Goal: Leave review/rating: Share an evaluation or opinion about a product, service, or content

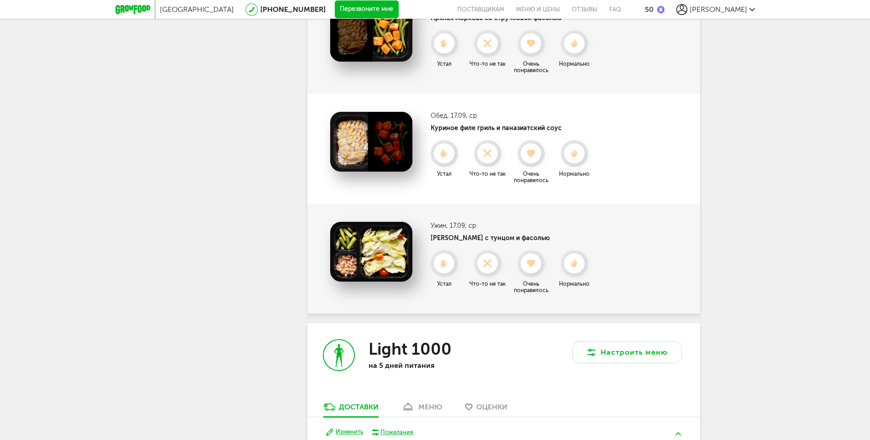
scroll to position [1104, 0]
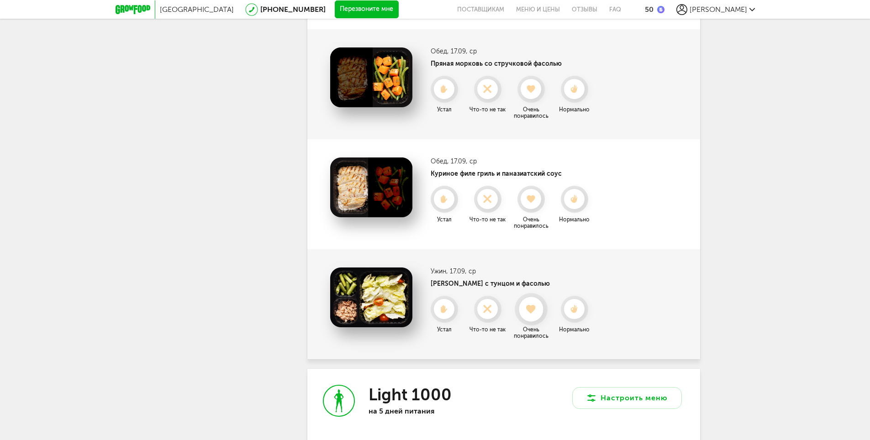
click at [529, 308] on use at bounding box center [531, 308] width 10 height 9
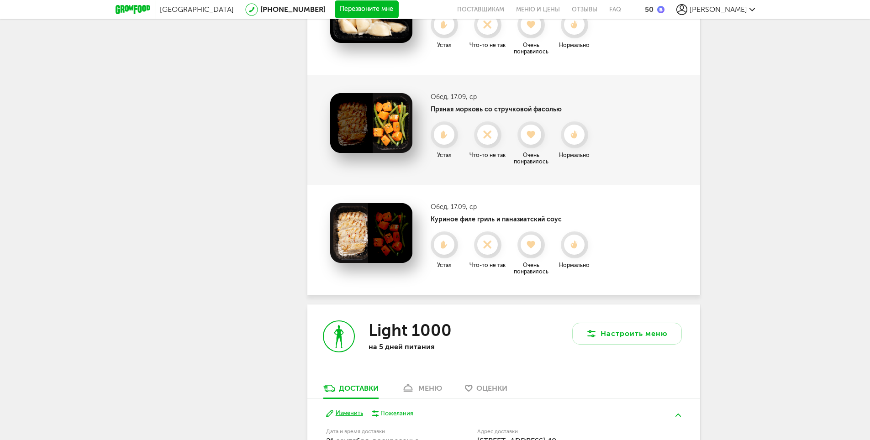
scroll to position [1013, 0]
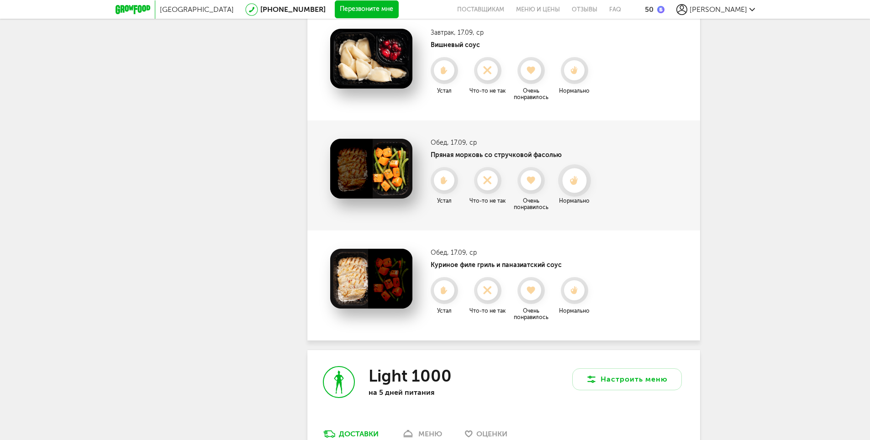
click at [575, 182] on use at bounding box center [574, 181] width 8 height 10
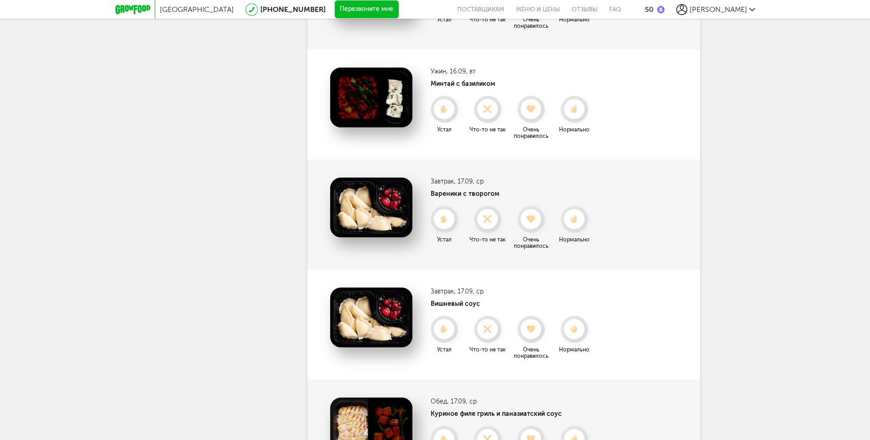
scroll to position [739, 0]
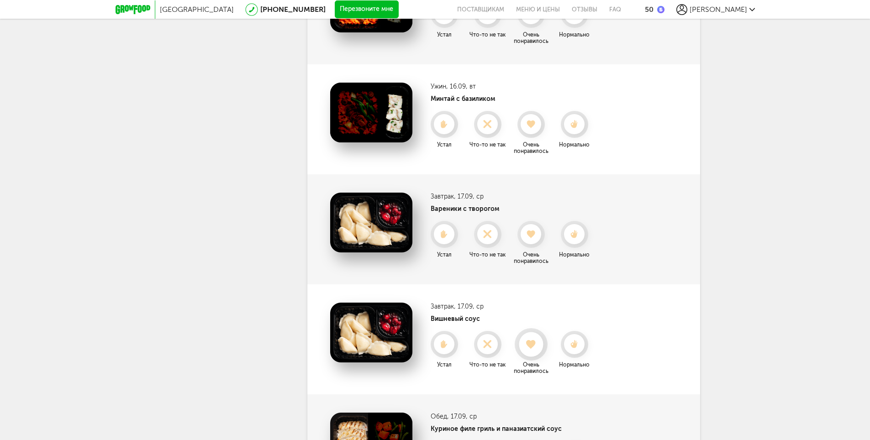
click at [531, 345] on use at bounding box center [531, 344] width 10 height 9
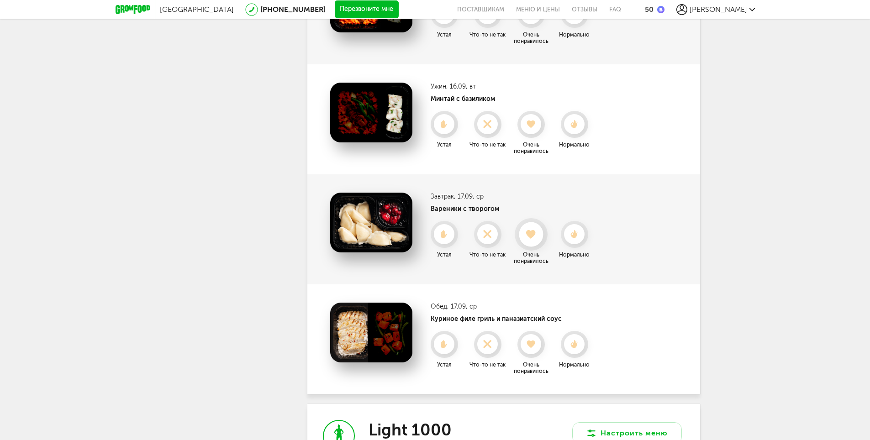
click at [534, 231] on use at bounding box center [531, 234] width 10 height 9
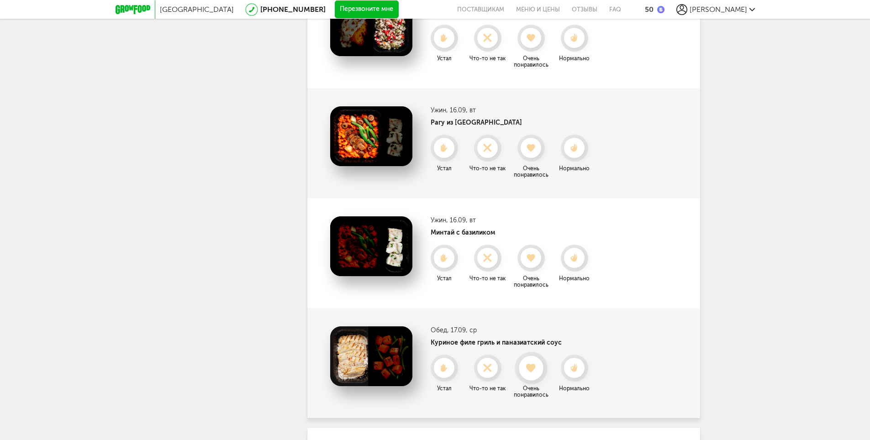
scroll to position [602, 0]
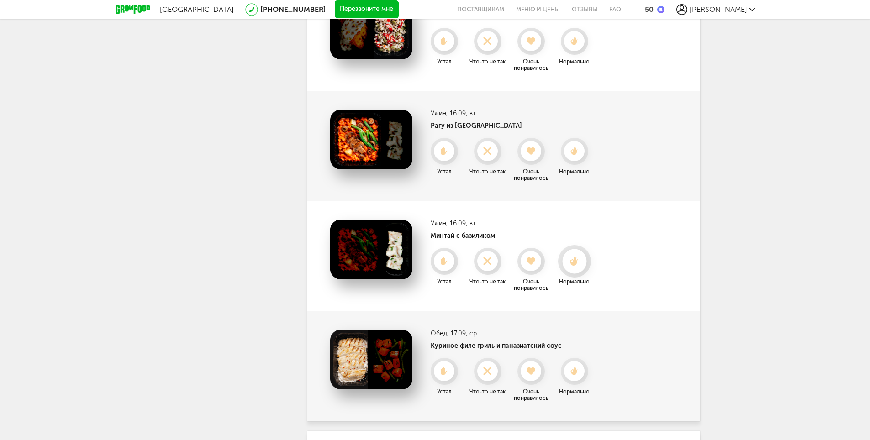
click at [577, 258] on icon at bounding box center [574, 262] width 24 height 10
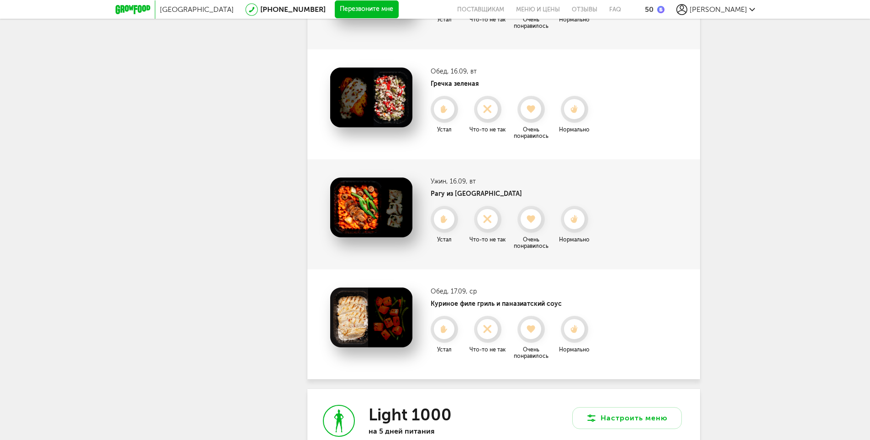
scroll to position [511, 0]
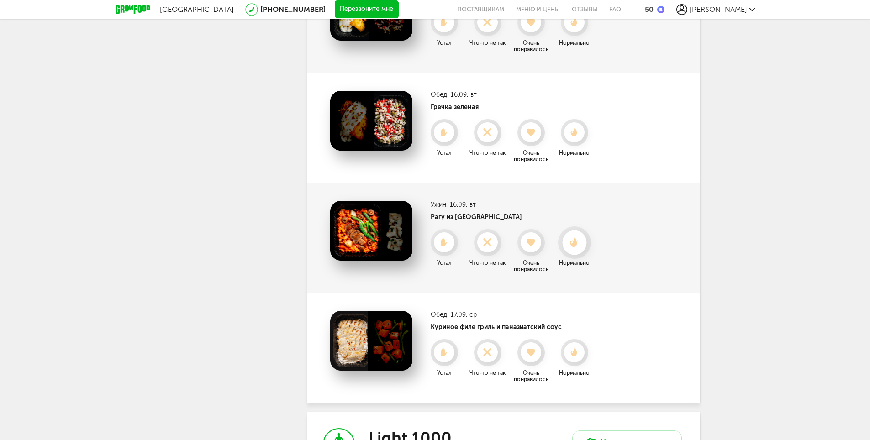
click at [575, 243] on use at bounding box center [574, 243] width 8 height 10
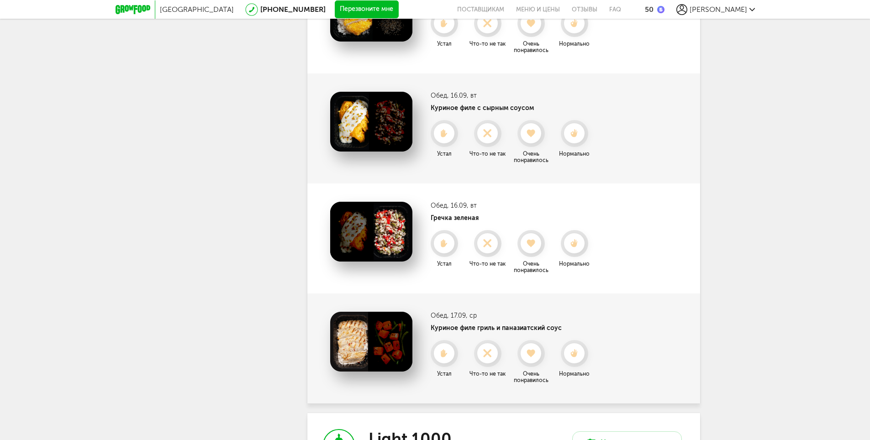
scroll to position [374, 0]
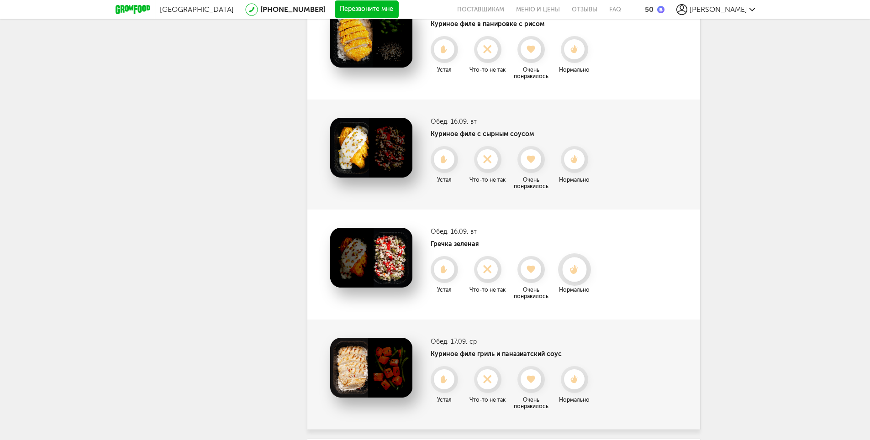
click at [571, 266] on icon at bounding box center [574, 270] width 24 height 10
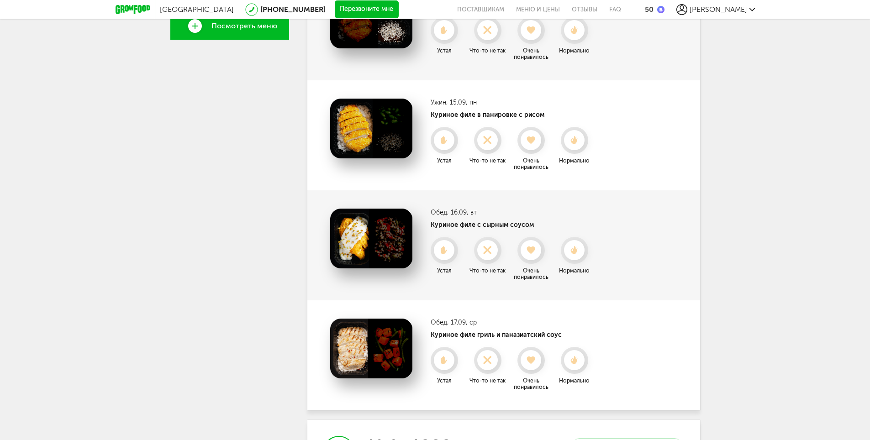
scroll to position [283, 0]
click at [532, 251] on use at bounding box center [531, 250] width 10 height 9
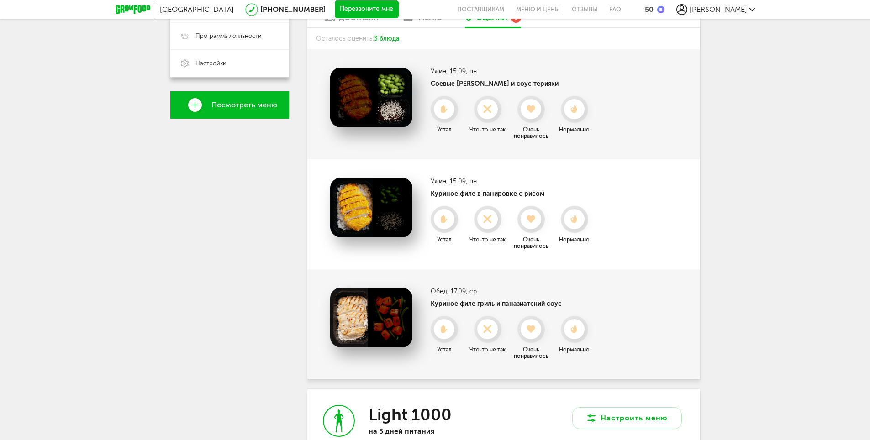
scroll to position [191, 0]
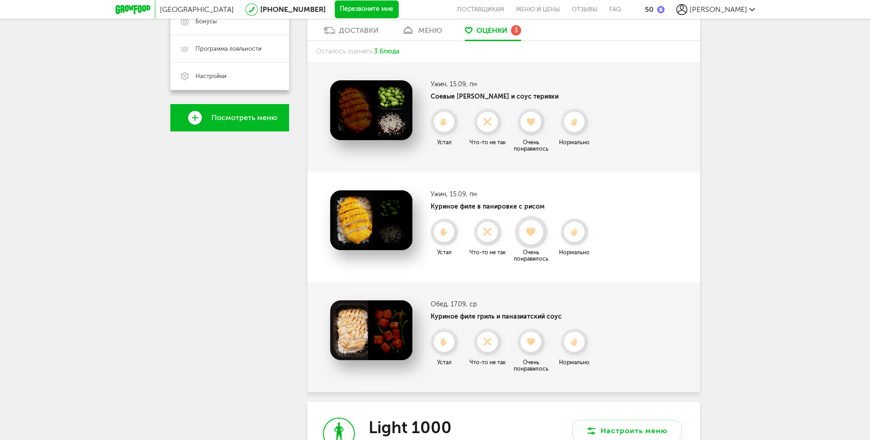
click at [526, 229] on icon at bounding box center [531, 232] width 24 height 10
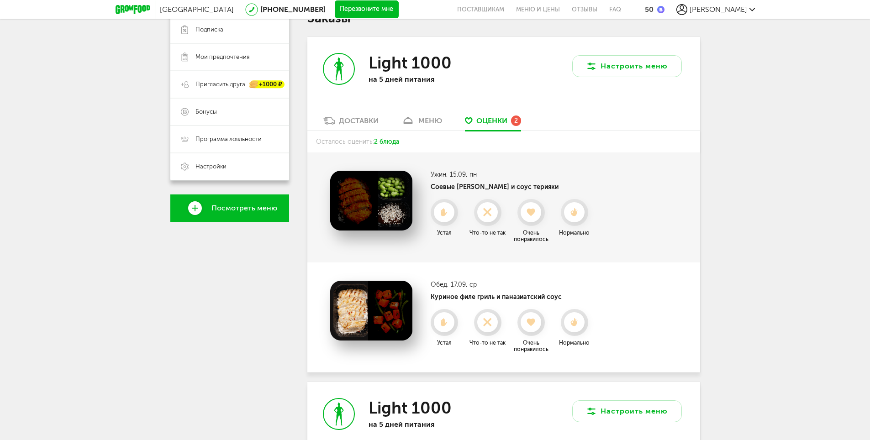
scroll to position [100, 0]
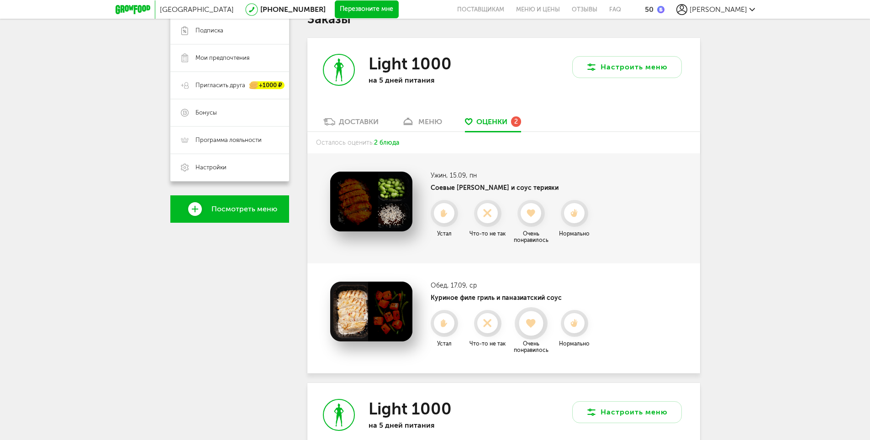
click at [528, 328] on icon at bounding box center [531, 324] width 24 height 10
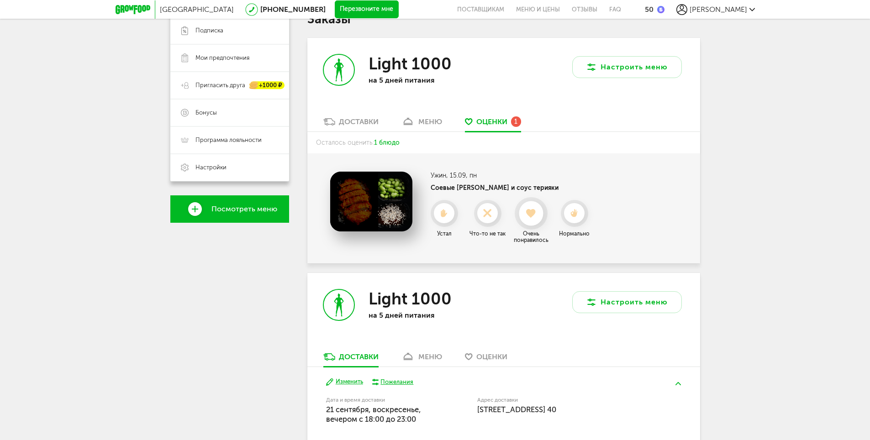
click at [535, 212] on use at bounding box center [531, 213] width 10 height 9
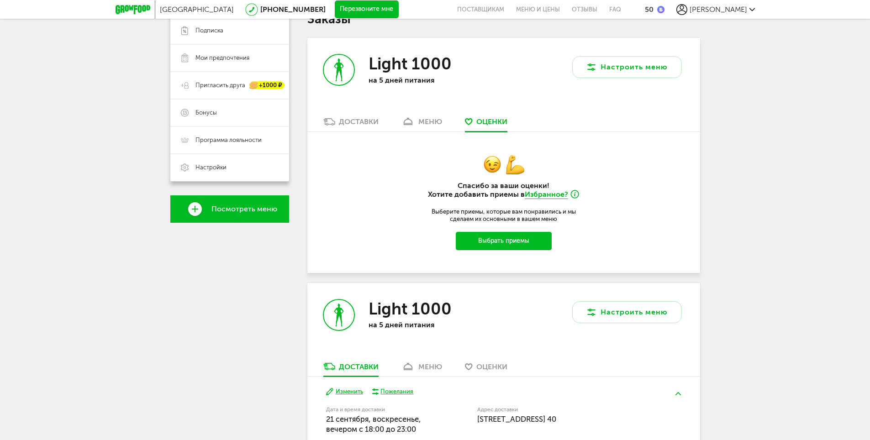
click at [639, 169] on div "Спасибо за ваши оценки! Хотите добавить приемы в Избранное? Выберите приемы, ко…" at bounding box center [503, 202] width 393 height 141
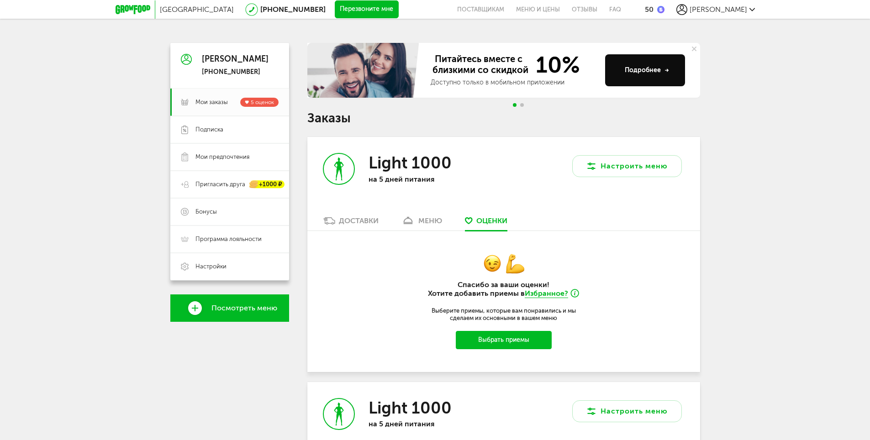
scroll to position [0, 0]
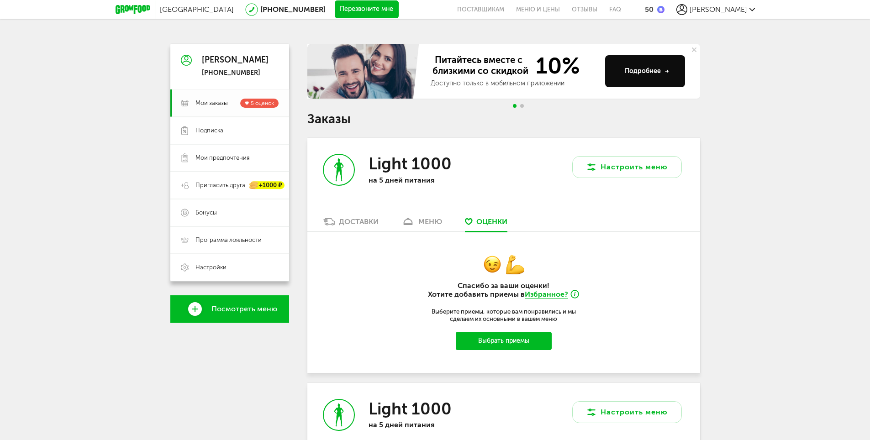
click at [217, 100] on span "Мои заказы" at bounding box center [211, 103] width 32 height 8
click at [261, 98] on link "Мои заказы 5 оценок" at bounding box center [229, 102] width 119 height 27
click at [137, 2] on div at bounding box center [135, 9] width 40 height 18
click at [137, 7] on icon at bounding box center [132, 9] width 35 height 9
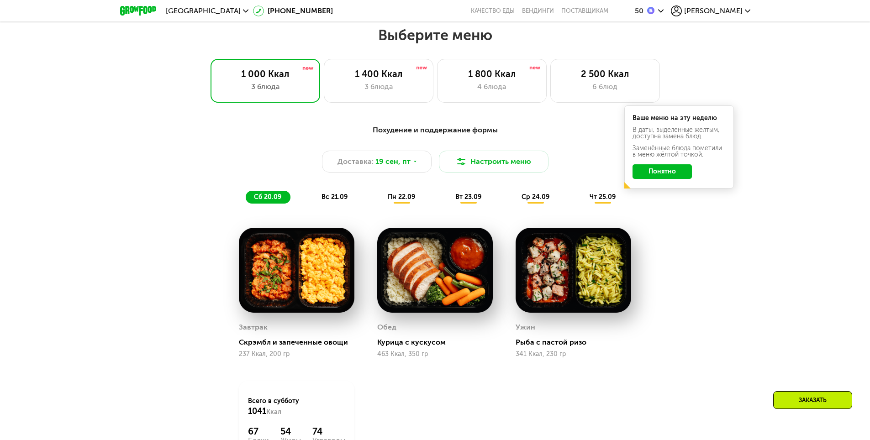
scroll to position [482, 0]
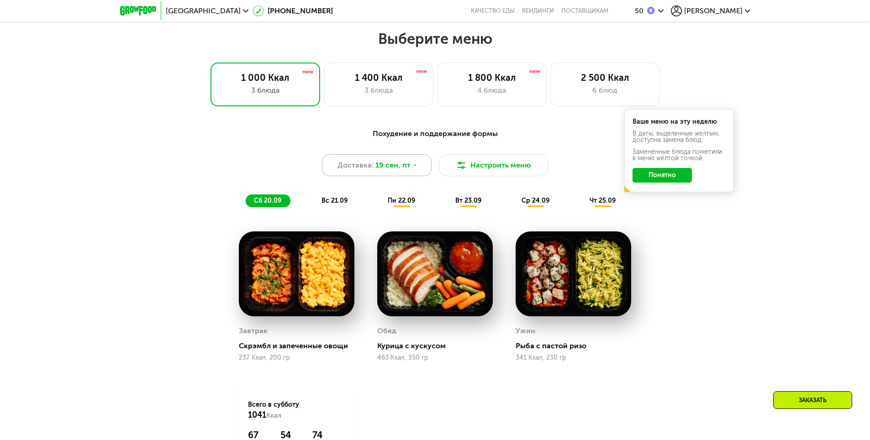
click at [345, 166] on span "Доставка:" at bounding box center [355, 165] width 36 height 11
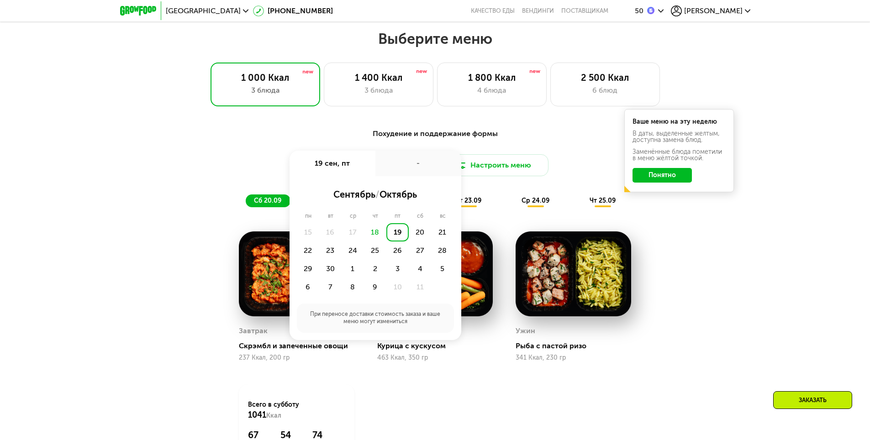
click at [198, 180] on div "Похудение и поддержание формы Доставка: [DATE] сен, пт - сентябрь / октябрь пн …" at bounding box center [435, 167] width 541 height 79
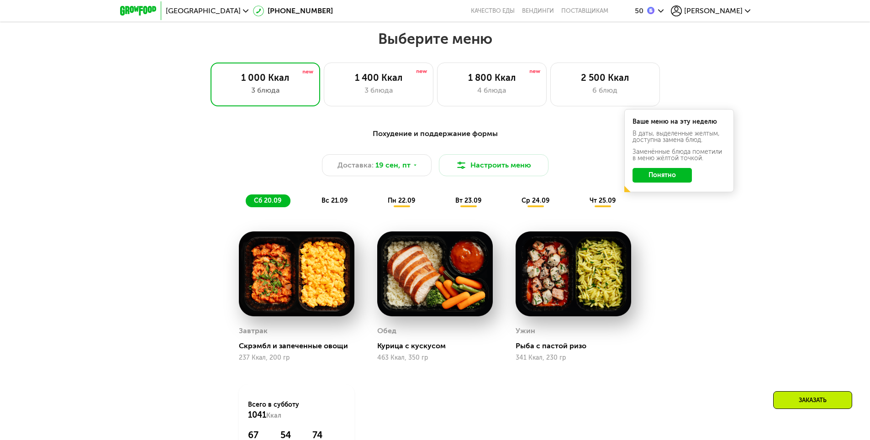
click at [404, 201] on span "пн 22.09" at bounding box center [401, 201] width 27 height 8
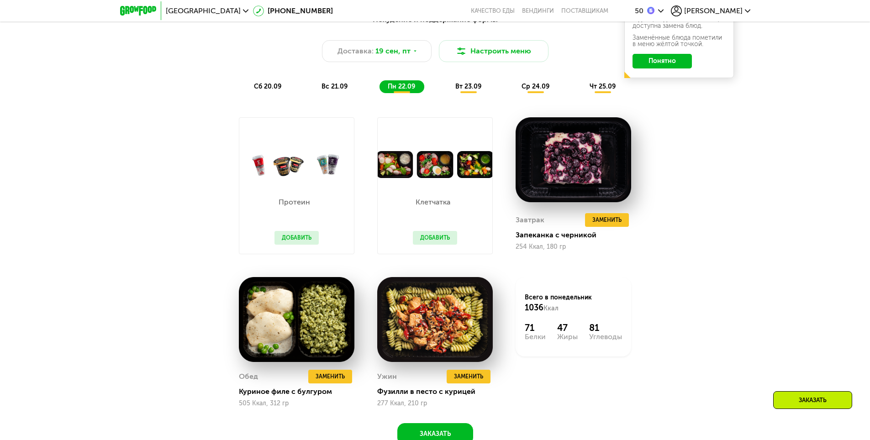
scroll to position [573, 0]
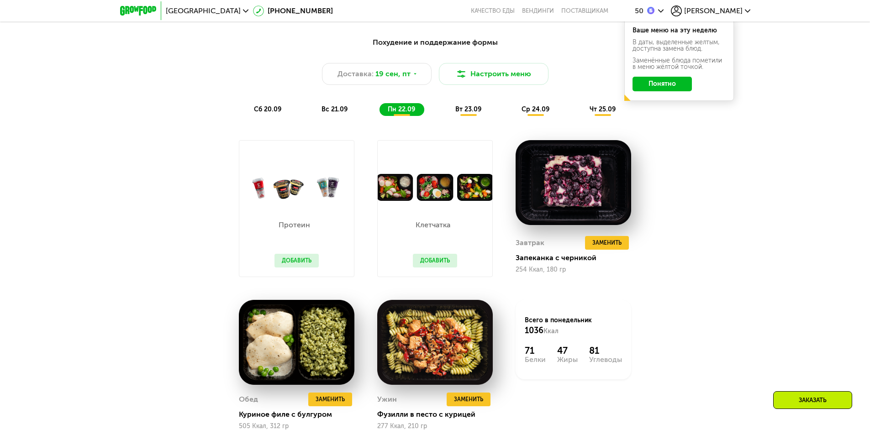
click at [476, 110] on span "вт 23.09" at bounding box center [468, 109] width 26 height 8
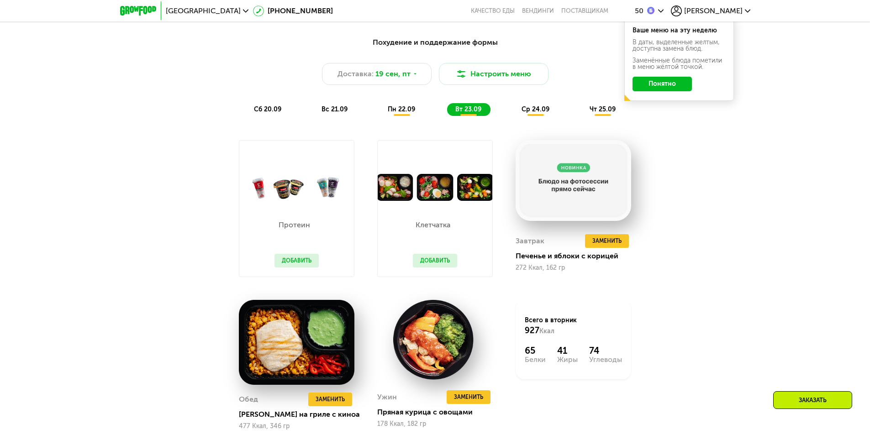
click at [527, 112] on span "ср 24.09" at bounding box center [535, 109] width 28 height 8
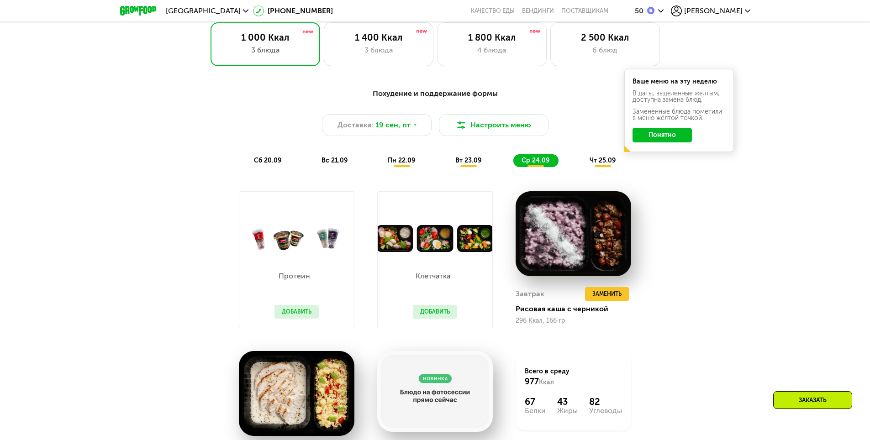
scroll to position [482, 0]
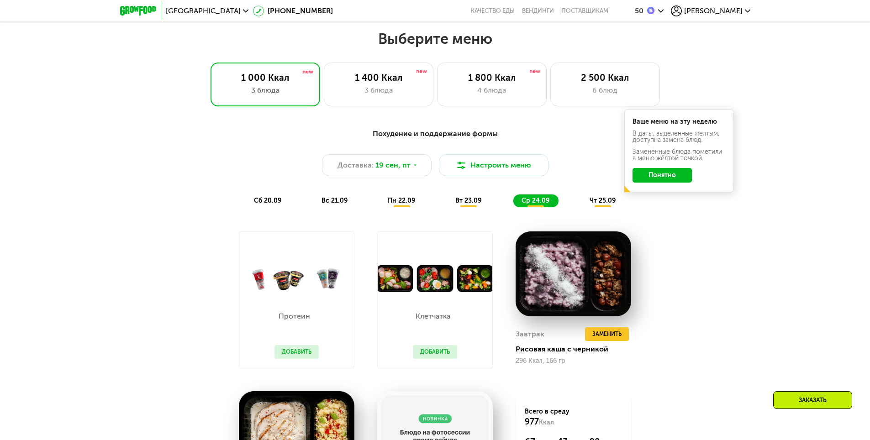
click at [598, 201] on span "чт 25.09" at bounding box center [602, 201] width 26 height 8
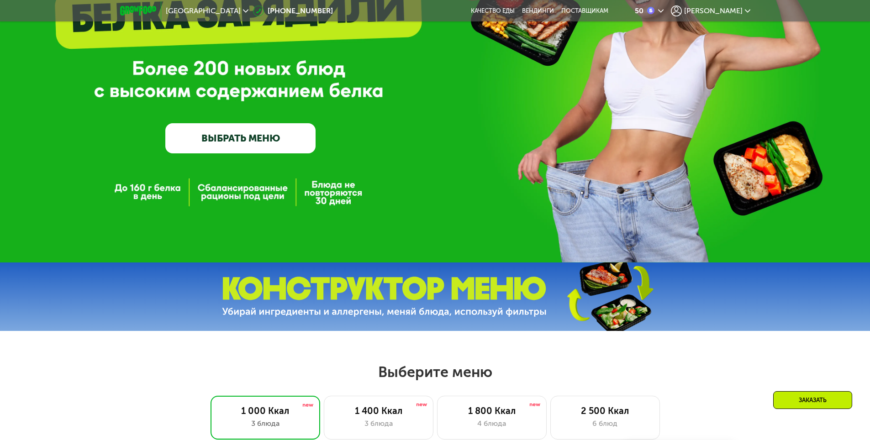
scroll to position [116, 0]
